Goal: Navigation & Orientation: Find specific page/section

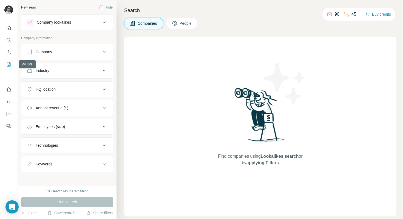
click at [10, 65] on icon "My lists" at bounding box center [8, 63] width 5 height 5
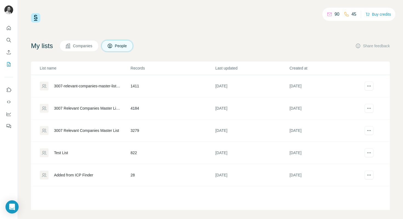
click at [78, 105] on div "3007 Relevant Companies Master List 2 & 3" at bounding box center [85, 108] width 90 height 9
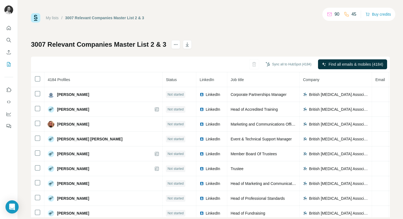
click at [36, 45] on h1 "3007 Relevant Companies Master List 2 & 3" at bounding box center [98, 44] width 135 height 9
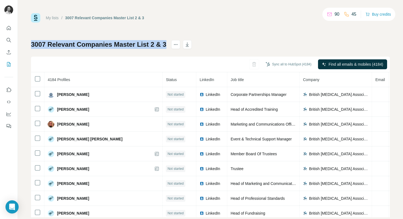
drag, startPoint x: 36, startPoint y: 45, endPoint x: 166, endPoint y: 45, distance: 130.8
click at [166, 45] on h1 "3007 Relevant Companies Master List 2 & 3" at bounding box center [98, 44] width 135 height 9
click at [29, 38] on div "My lists / 3007 Relevant Companies Master List 2 & 3 90 45 Buy credits 3007 Rel…" at bounding box center [210, 109] width 385 height 219
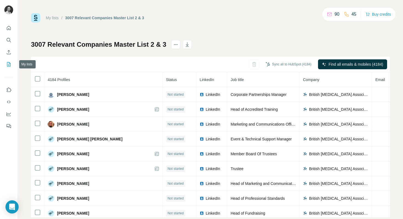
click at [12, 64] on button "My lists" at bounding box center [8, 64] width 9 height 10
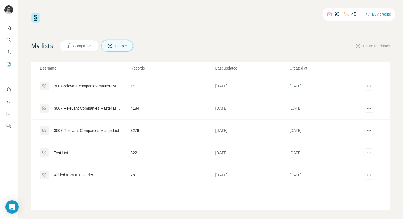
click at [74, 87] on div "3007-relevant-companies-master-list-2-and-3_with_relevance is Yes" at bounding box center [87, 85] width 67 height 5
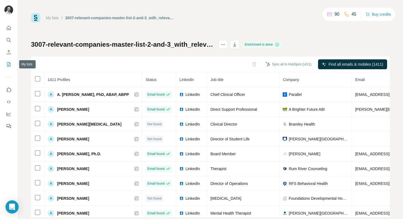
click at [12, 66] on button "My lists" at bounding box center [8, 64] width 9 height 10
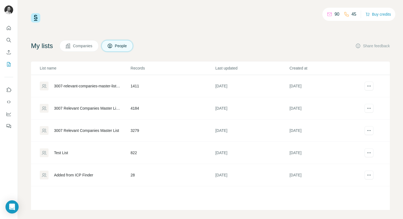
click at [69, 128] on div "3007 Relevant Companies Master List" at bounding box center [86, 129] width 65 height 5
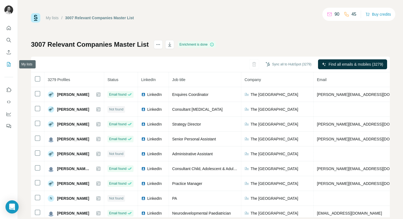
click at [7, 62] on icon "My lists" at bounding box center [8, 63] width 5 height 5
